Goal: Information Seeking & Learning: Learn about a topic

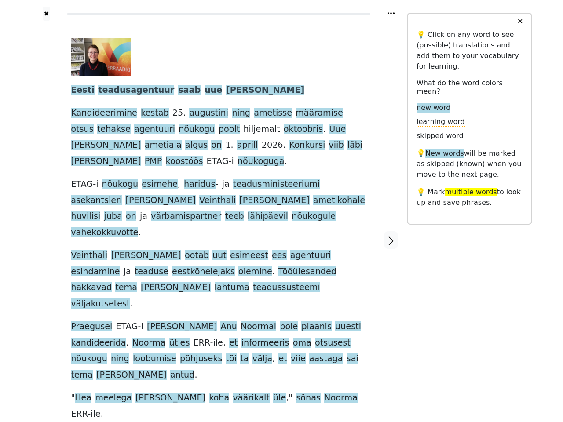
click at [281, 211] on div "Eesti teadusagentuur saab uue [PERSON_NAME] Kandideerimine kestab [DATE][PERSON…" at bounding box center [219, 230] width 296 height 384
click at [391, 13] on icon at bounding box center [390, 13] width 7 height 2
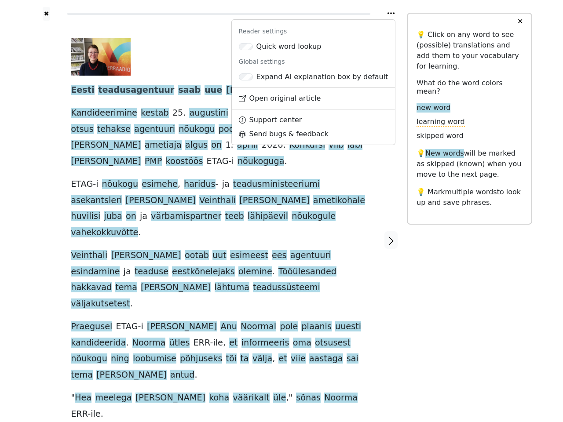
click at [46, 205] on div at bounding box center [46, 240] width 31 height 439
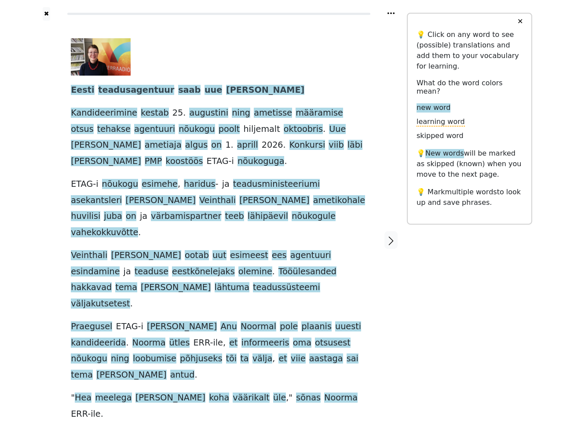
click at [219, 205] on div "Eesti teadusagentuur saab uue [PERSON_NAME] Kandideerimine kestab [DATE][PERSON…" at bounding box center [219, 230] width 296 height 384
click at [80, 91] on span "Eesti" at bounding box center [82, 90] width 23 height 11
click at [124, 91] on span "teadusagentuur" at bounding box center [136, 90] width 76 height 11
click at [178, 91] on span "saab" at bounding box center [189, 90] width 22 height 11
click at [205, 91] on span "uue" at bounding box center [214, 90] width 18 height 11
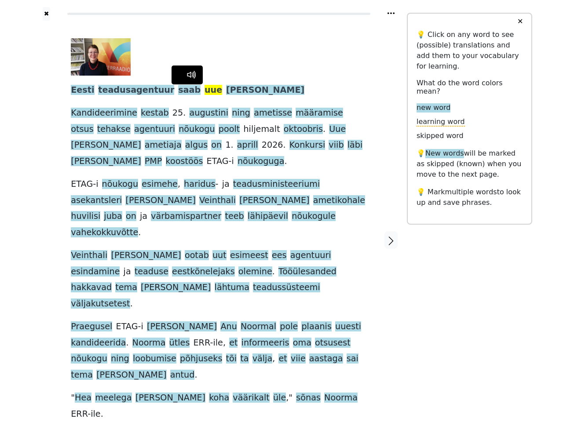
click at [226, 91] on span "[PERSON_NAME]" at bounding box center [265, 90] width 78 height 11
click at [100, 113] on span "Kandideerimine" at bounding box center [104, 113] width 66 height 11
